Goal: Task Accomplishment & Management: Use online tool/utility

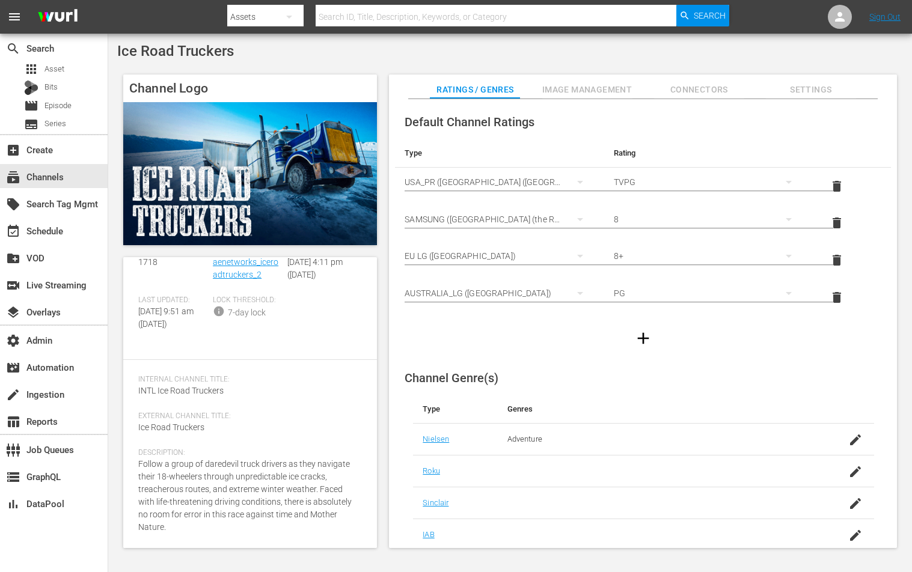
scroll to position [168, 0]
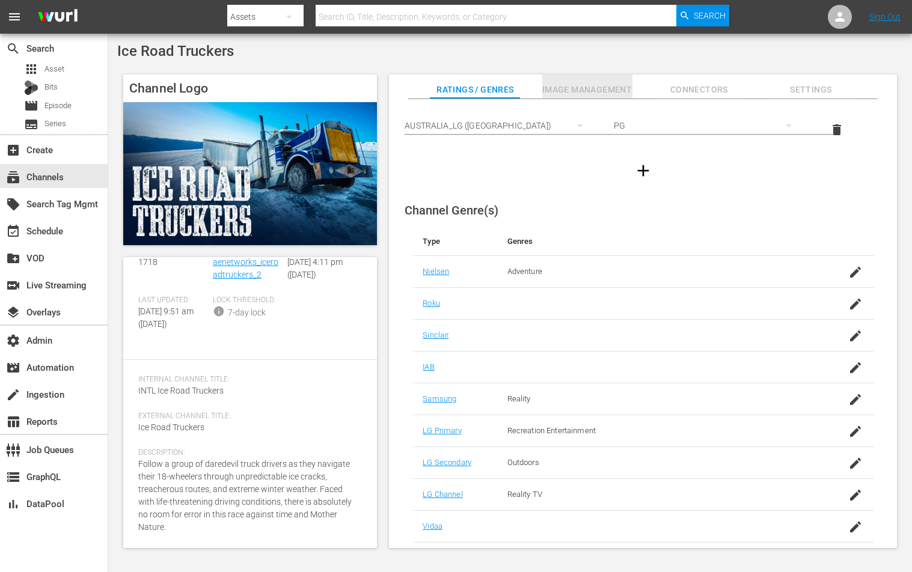
click at [623, 84] on span "Image Management" at bounding box center [587, 89] width 90 height 15
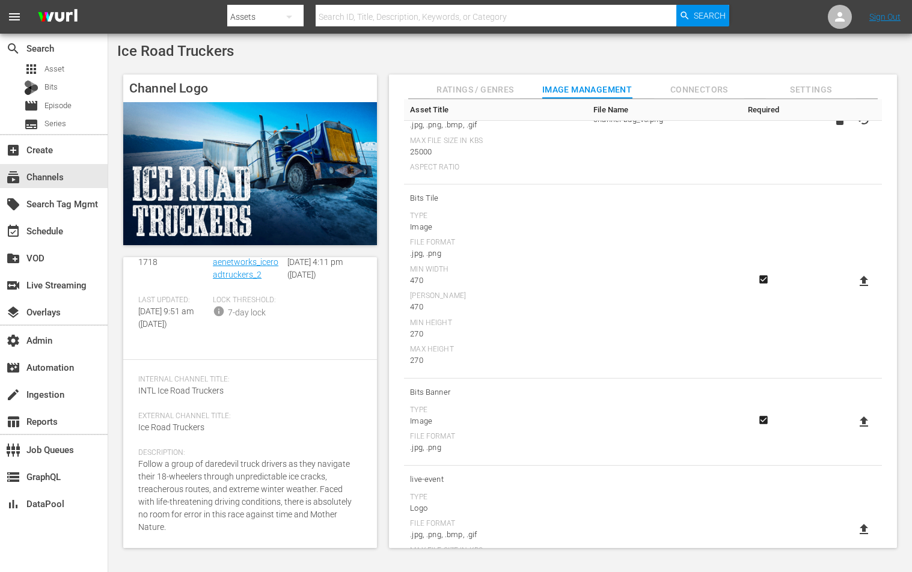
scroll to position [394, 0]
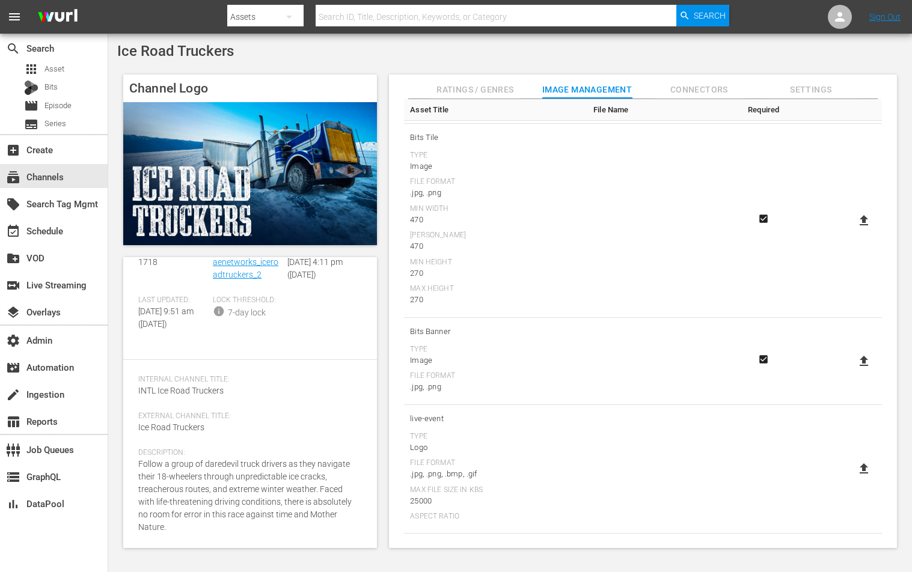
click at [245, 307] on div "7-day lock" at bounding box center [247, 313] width 38 height 13
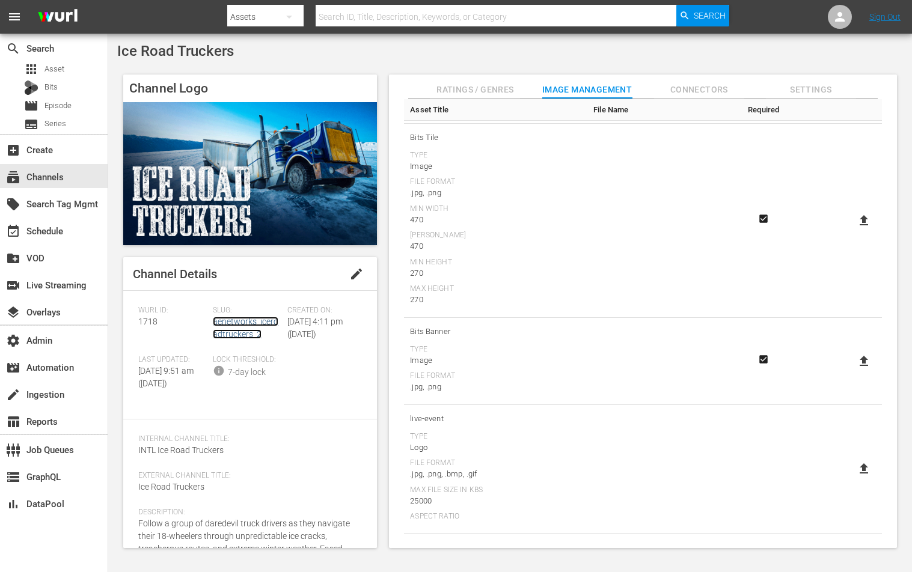
click at [245, 320] on link "aenetworks_iceroadtruckers_2" at bounding box center [246, 328] width 66 height 22
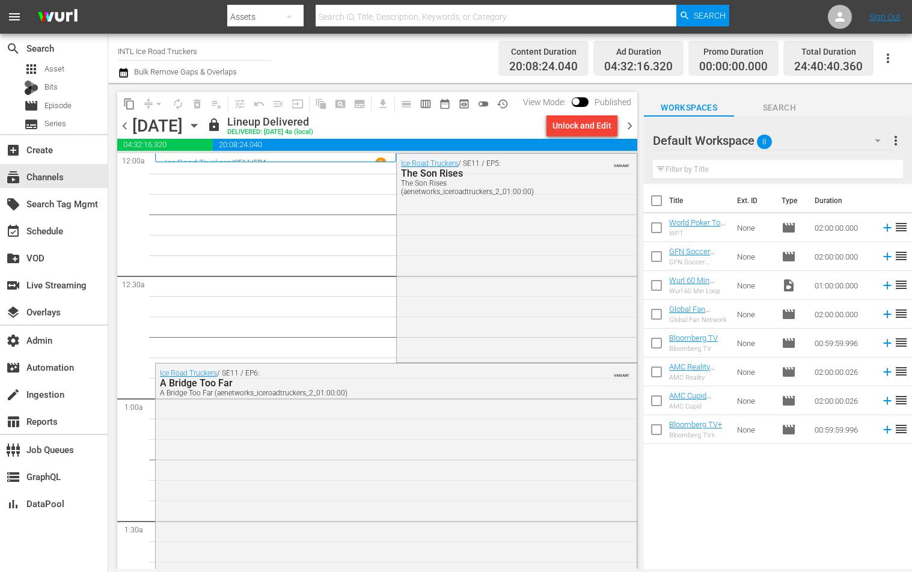
click at [468, 102] on span "preview_outlined" at bounding box center [464, 104] width 12 height 12
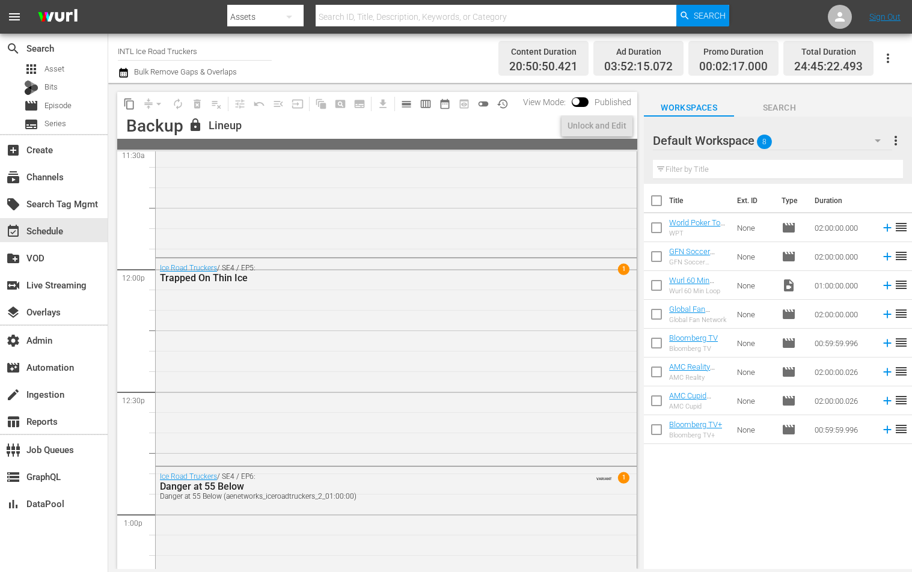
scroll to position [3063, 0]
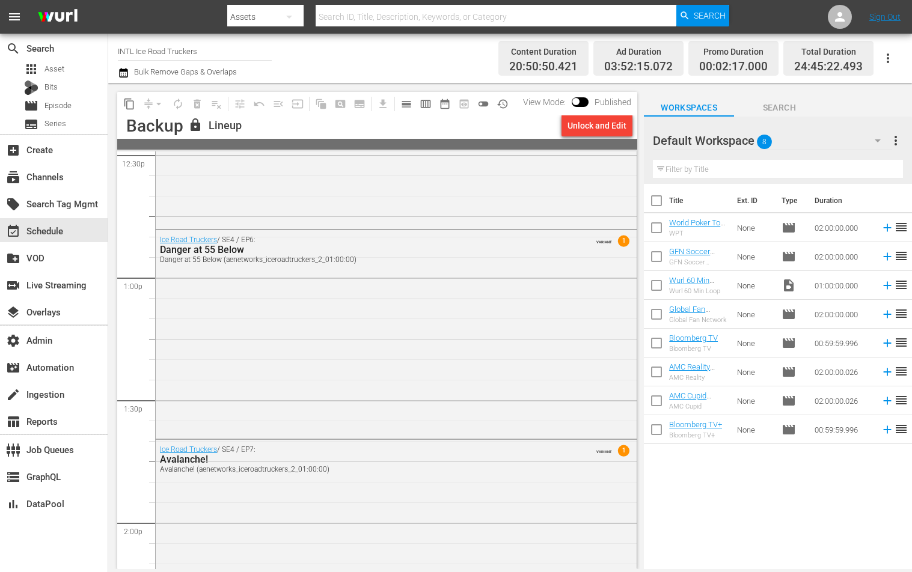
click at [386, 271] on div "Ice Road Truckers / SE4 / EP6: Danger at 55 Below Danger at 55 Below (aenetwork…" at bounding box center [396, 333] width 481 height 206
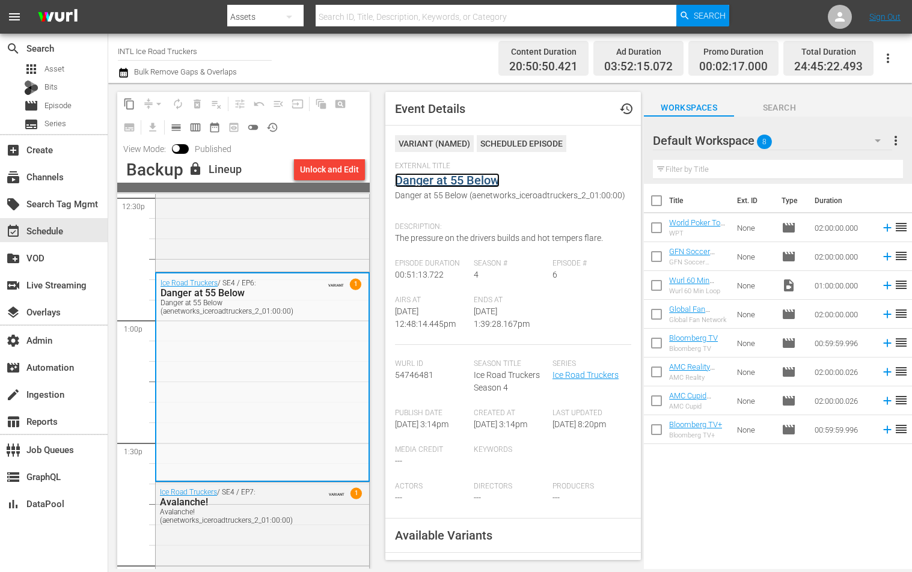
click at [471, 176] on link "Danger at 55 Below" at bounding box center [447, 180] width 105 height 14
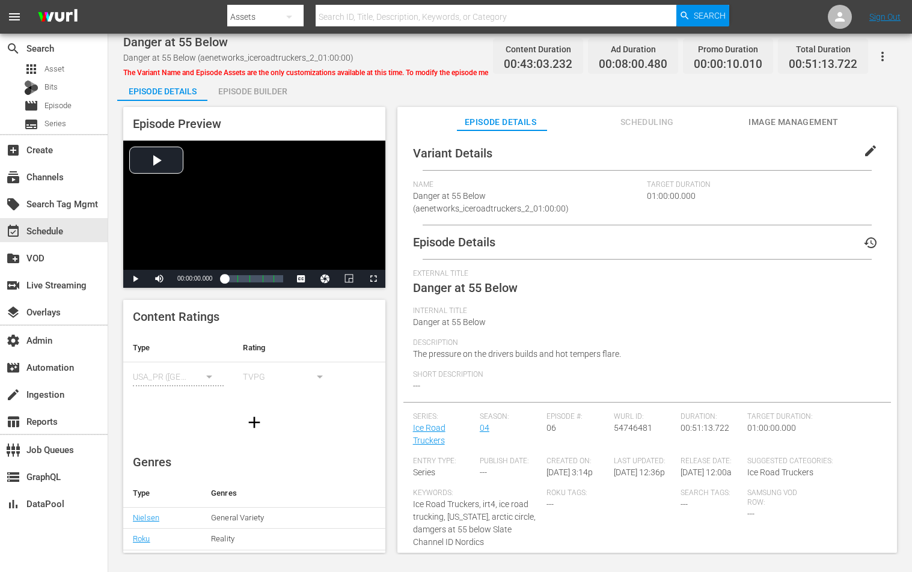
click at [729, 114] on div "Episode Details Scheduling Image Management" at bounding box center [648, 119] width 440 height 24
click at [750, 117] on span "Image Management" at bounding box center [794, 122] width 90 height 15
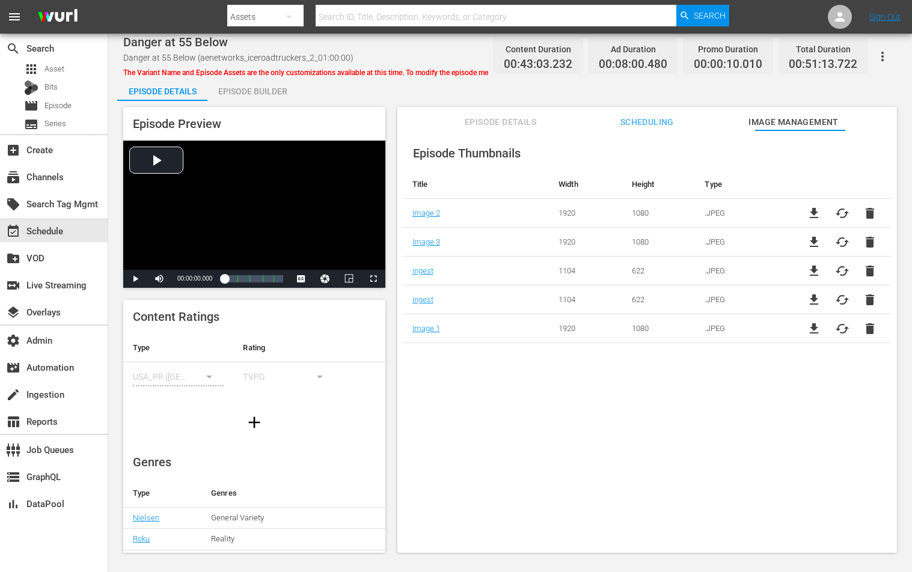
scroll to position [156, 0]
